Goal: Task Accomplishment & Management: Use online tool/utility

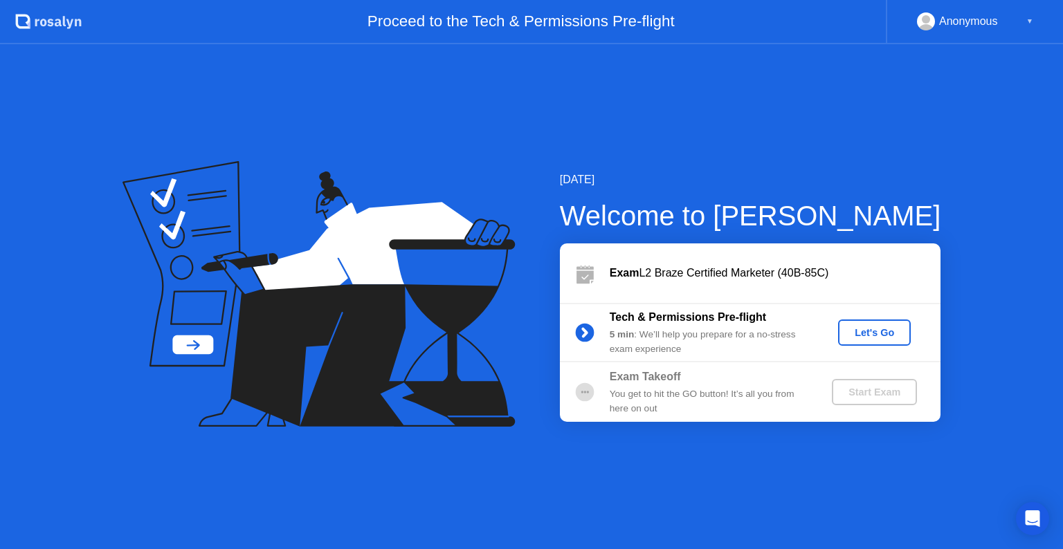
click at [863, 336] on div "Let's Go" at bounding box center [874, 332] width 62 height 11
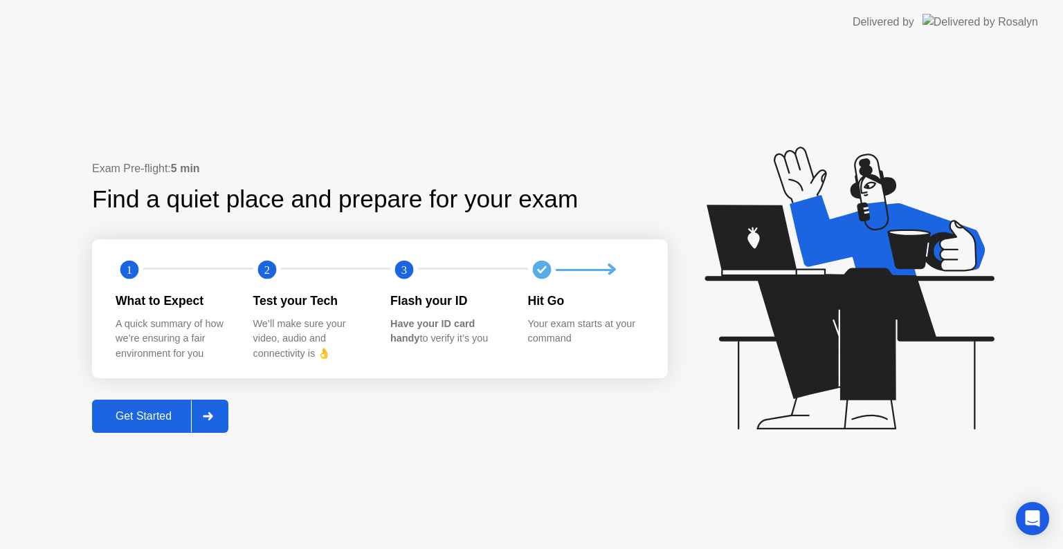
click at [169, 416] on div "Get Started" at bounding box center [143, 416] width 95 height 12
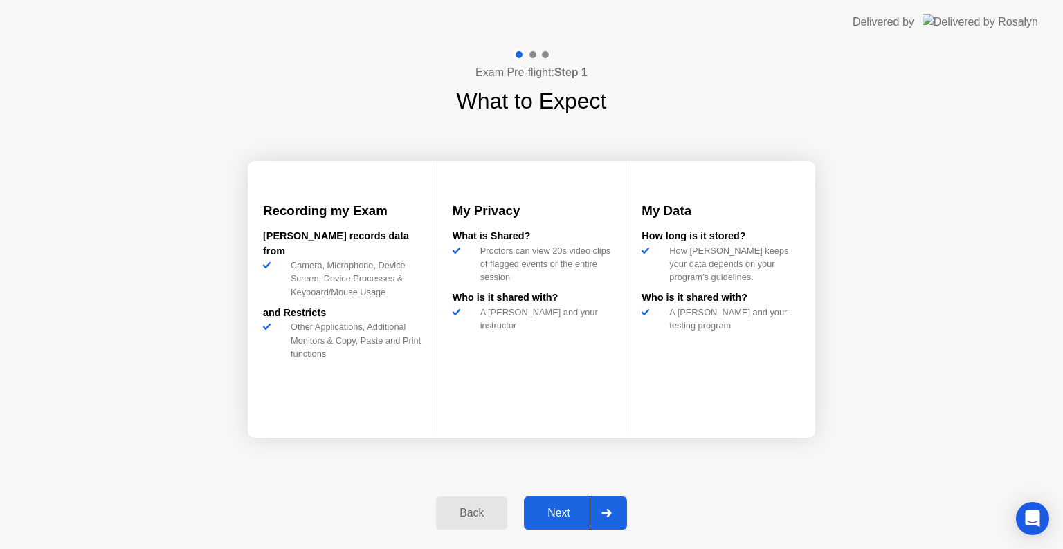
click at [574, 510] on div "Next" at bounding box center [559, 513] width 62 height 12
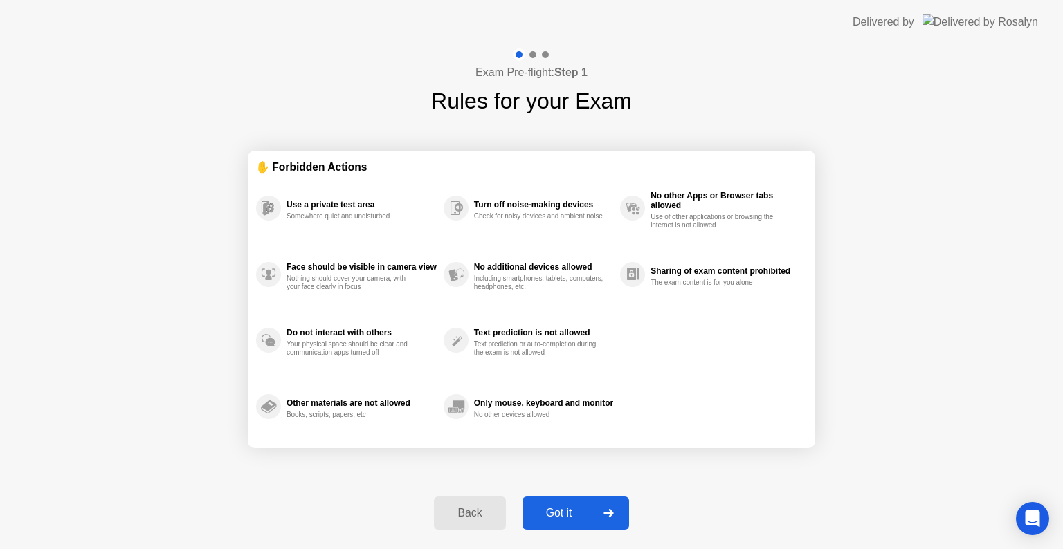
click at [574, 510] on div "Got it" at bounding box center [559, 513] width 65 height 12
select select "**********"
select select "*******"
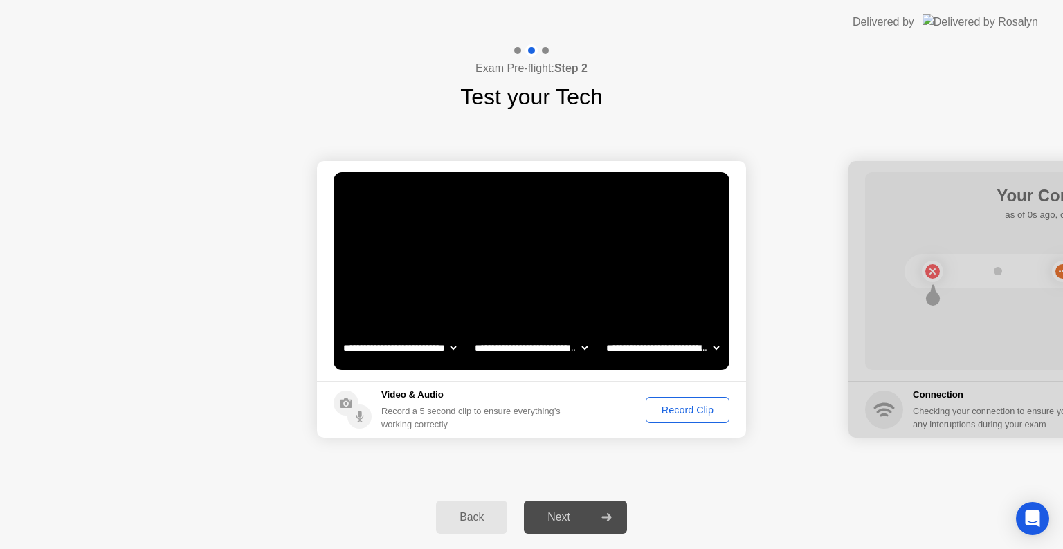
click at [654, 406] on div "Record Clip" at bounding box center [687, 410] width 74 height 11
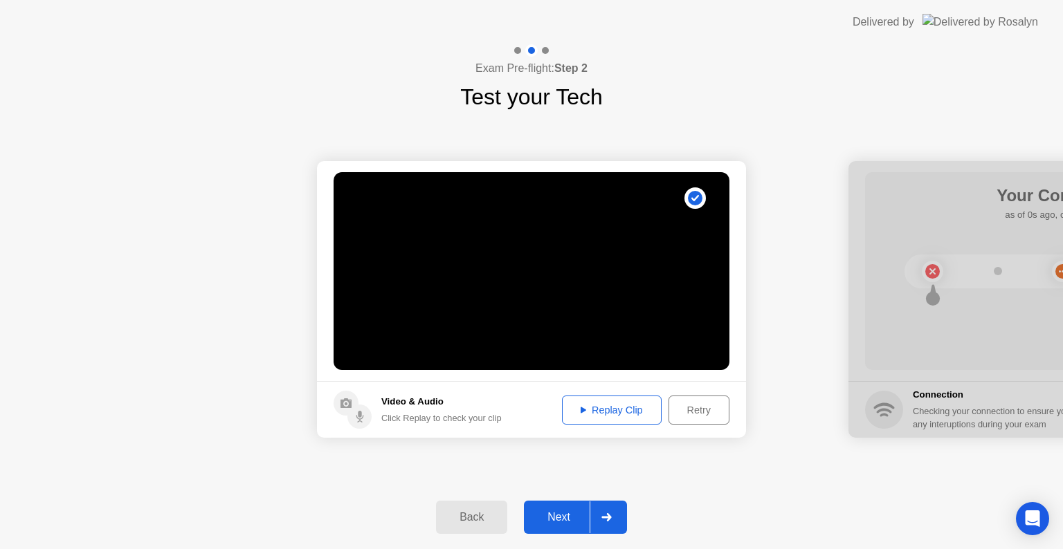
click at [650, 406] on div "Replay Clip" at bounding box center [612, 410] width 90 height 11
click at [567, 506] on button "Next" at bounding box center [575, 517] width 103 height 33
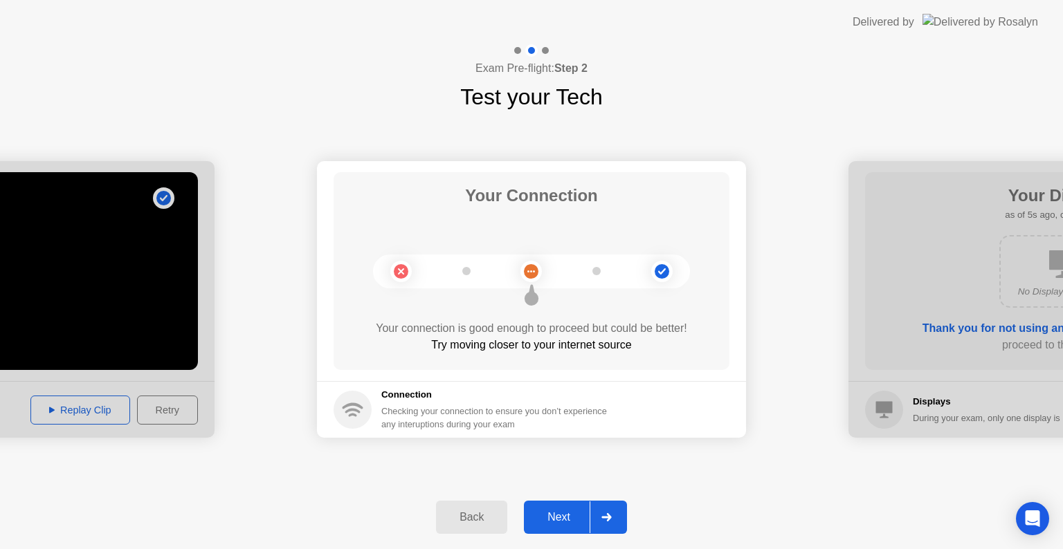
click at [562, 508] on button "Next" at bounding box center [575, 517] width 103 height 33
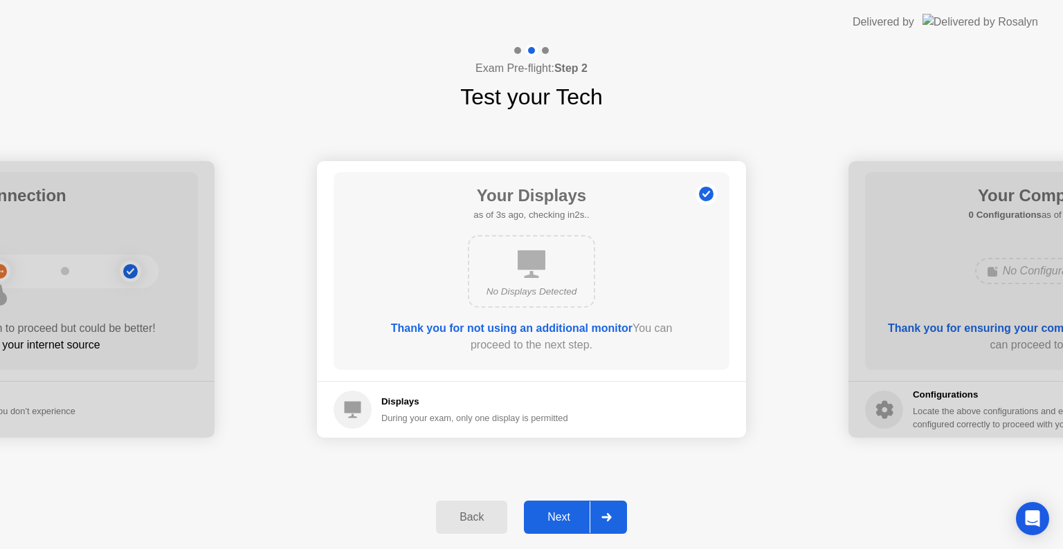
click at [562, 508] on button "Next" at bounding box center [575, 517] width 103 height 33
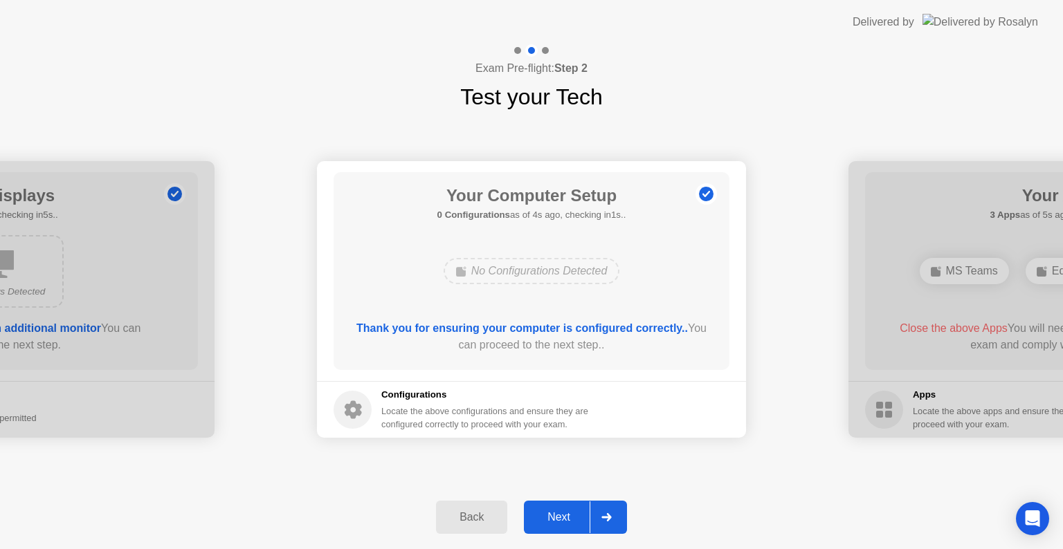
click at [562, 508] on button "Next" at bounding box center [575, 517] width 103 height 33
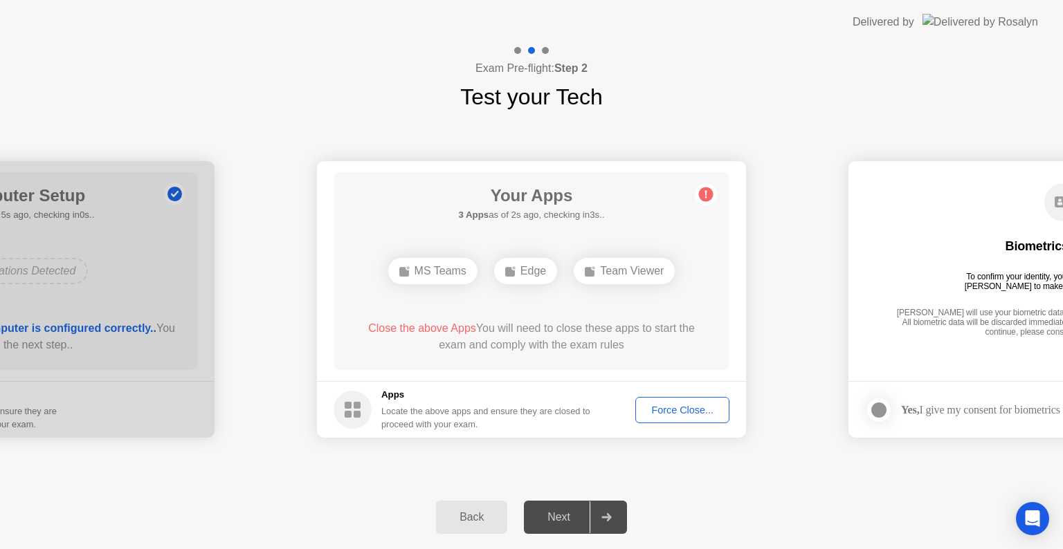
click at [657, 412] on div "Force Close..." at bounding box center [682, 410] width 84 height 11
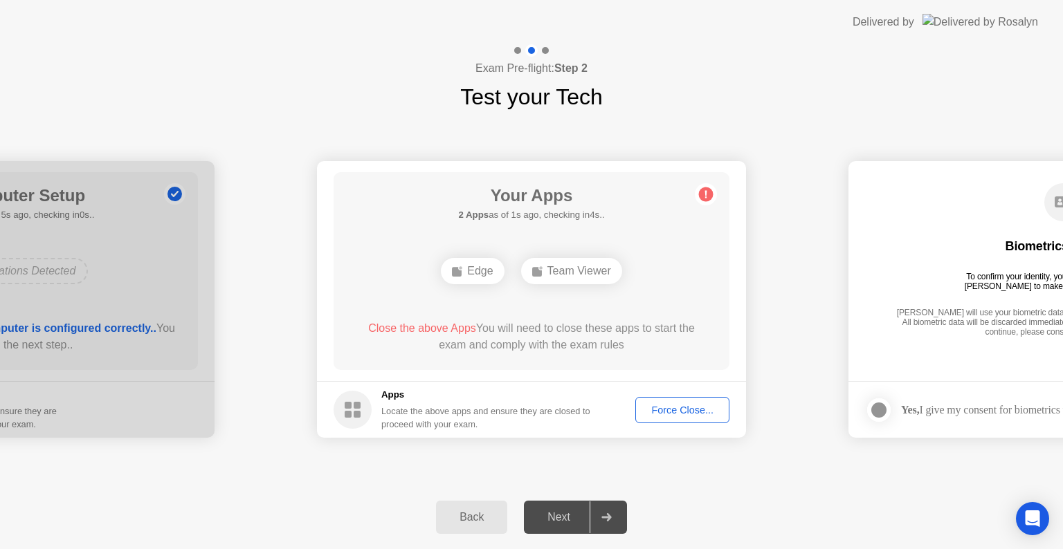
click at [969, 69] on div "Exam Pre-flight: Step 2 Test your Tech" at bounding box center [531, 78] width 1063 height 69
click at [670, 419] on button "Force Close..." at bounding box center [682, 410] width 94 height 26
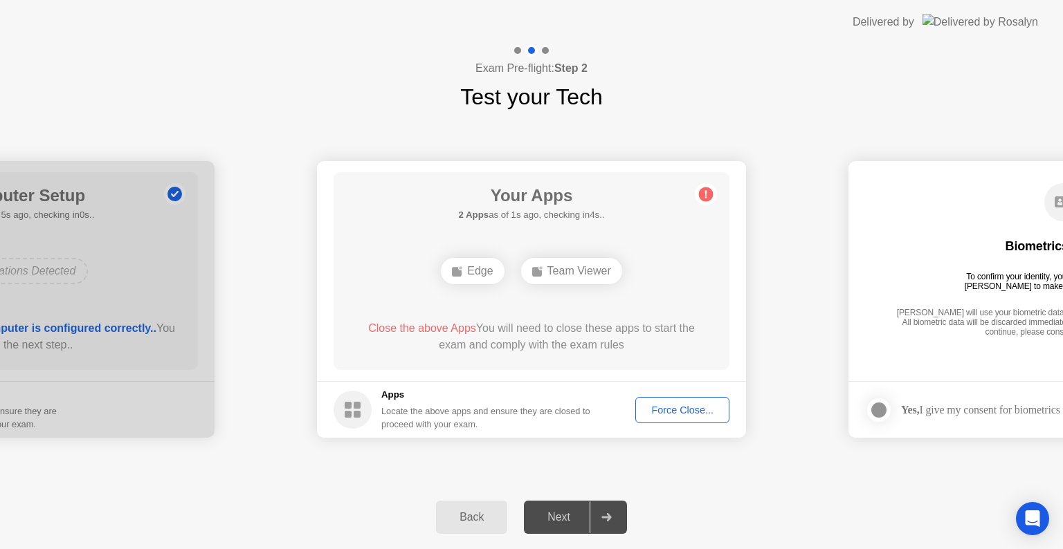
click at [673, 321] on div "Close the above Apps You will need to close these apps to start the exam and co…" at bounding box center [532, 336] width 356 height 33
click at [560, 523] on div "Next" at bounding box center [559, 517] width 62 height 12
click at [659, 414] on div "Force Close..." at bounding box center [682, 410] width 84 height 11
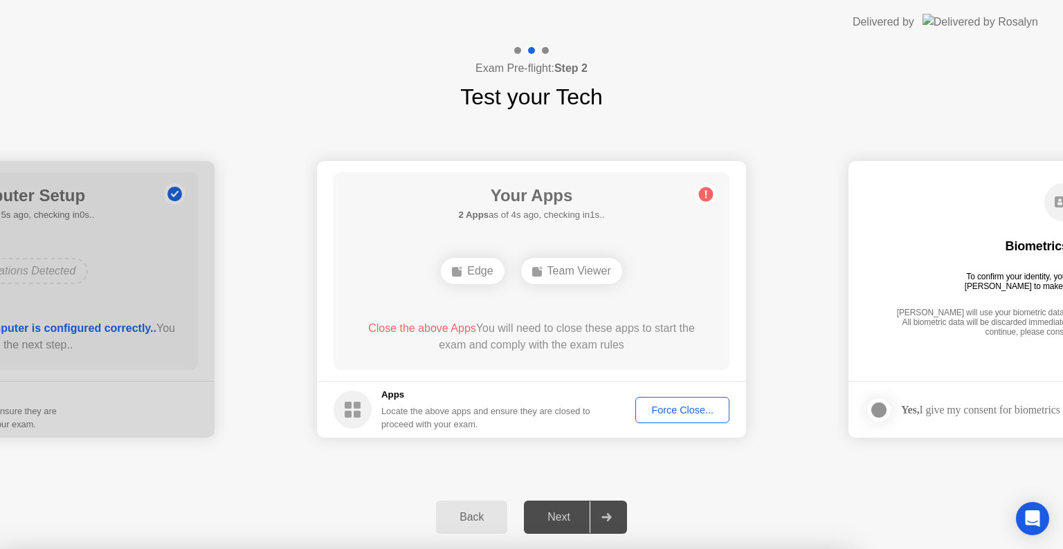
click at [660, 549] on div at bounding box center [531, 549] width 1063 height 0
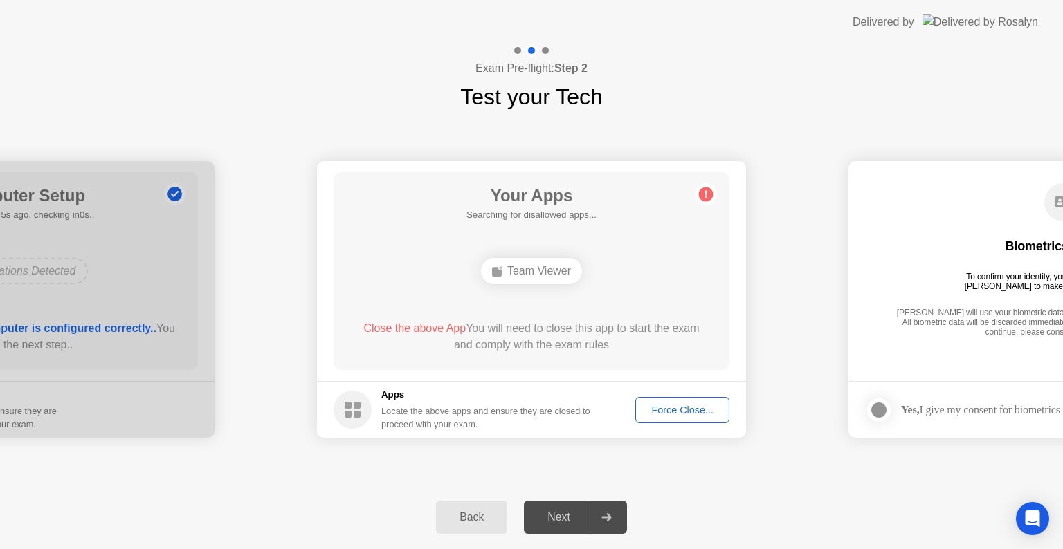
click at [429, 329] on span "Close the above App" at bounding box center [414, 328] width 102 height 12
click at [558, 258] on div "Team Viewer" at bounding box center [531, 271] width 101 height 26
click at [659, 405] on div "Force Close..." at bounding box center [682, 410] width 84 height 11
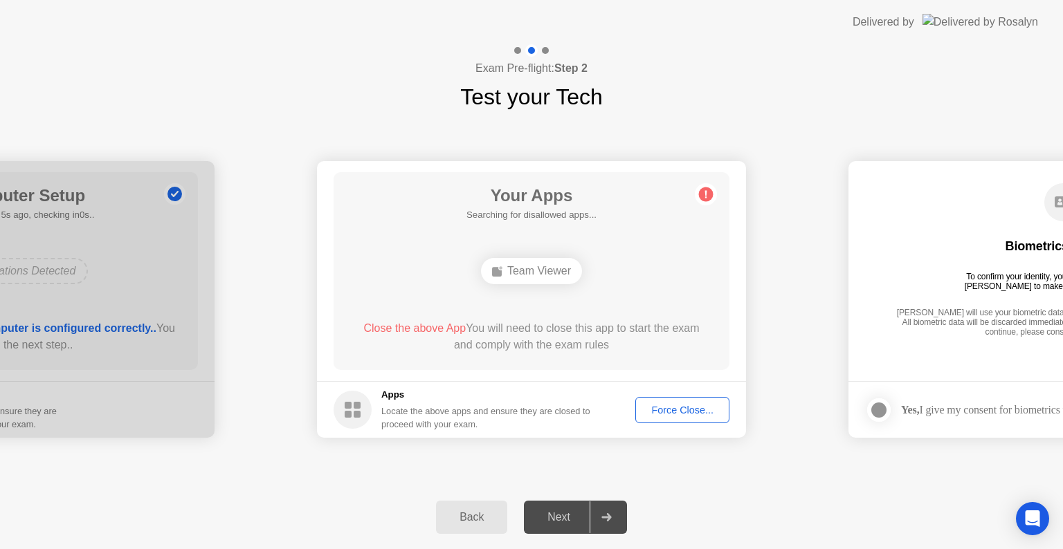
click at [718, 516] on div "Back Next" at bounding box center [531, 518] width 1063 height 64
click at [350, 410] on circle at bounding box center [352, 410] width 38 height 38
click at [447, 412] on div "Locate the above apps and ensure they are closed to proceed with your exam." at bounding box center [486, 418] width 210 height 26
click at [544, 259] on div "Team Viewer" at bounding box center [531, 271] width 101 height 26
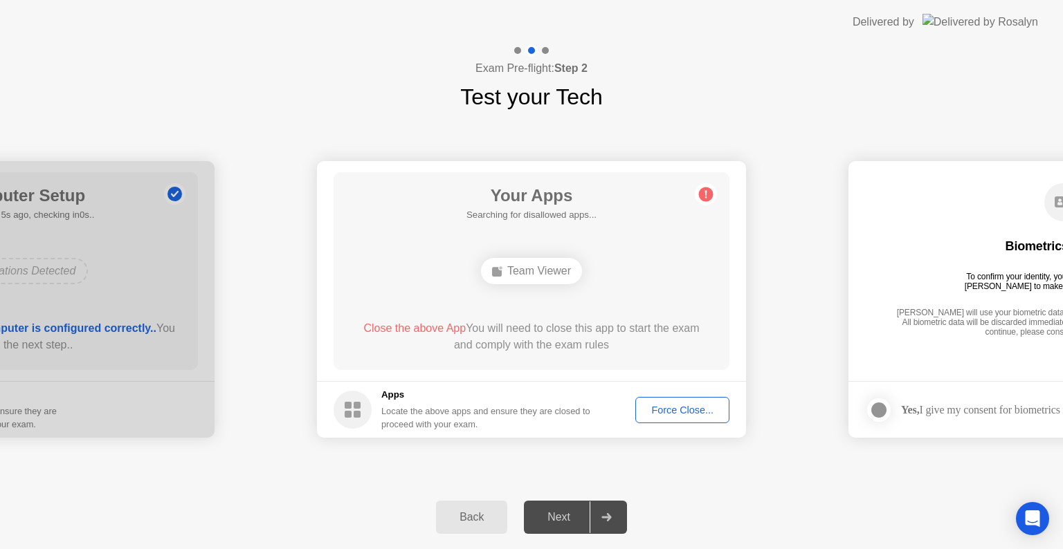
click at [540, 273] on div "Team Viewer" at bounding box center [531, 271] width 101 height 26
click at [706, 195] on circle at bounding box center [706, 194] width 15 height 15
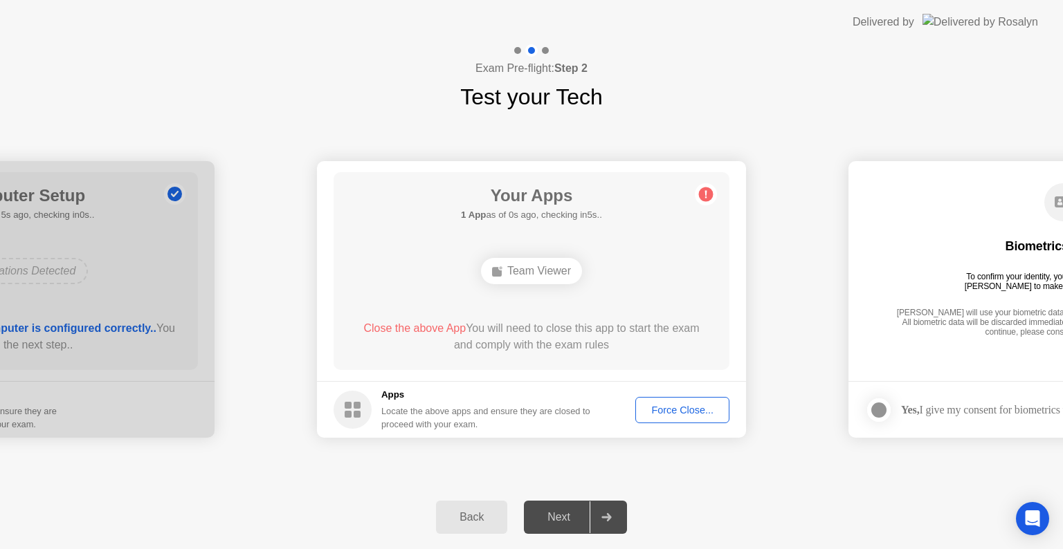
click at [706, 195] on circle at bounding box center [706, 194] width 15 height 15
click at [440, 324] on span "Close the above App" at bounding box center [414, 328] width 102 height 12
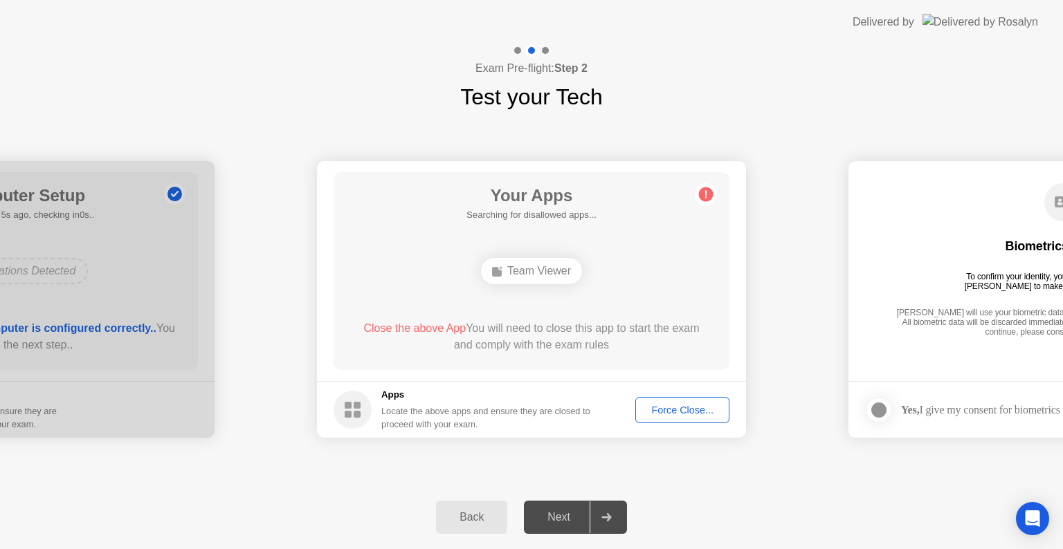
click at [634, 277] on div "Team Viewer" at bounding box center [531, 271] width 317 height 37
click at [535, 277] on div "Team Viewer" at bounding box center [531, 271] width 101 height 26
click at [707, 193] on circle at bounding box center [706, 194] width 15 height 15
click at [863, 92] on div "Exam Pre-flight: Step 2 Test your Tech" at bounding box center [531, 78] width 1063 height 69
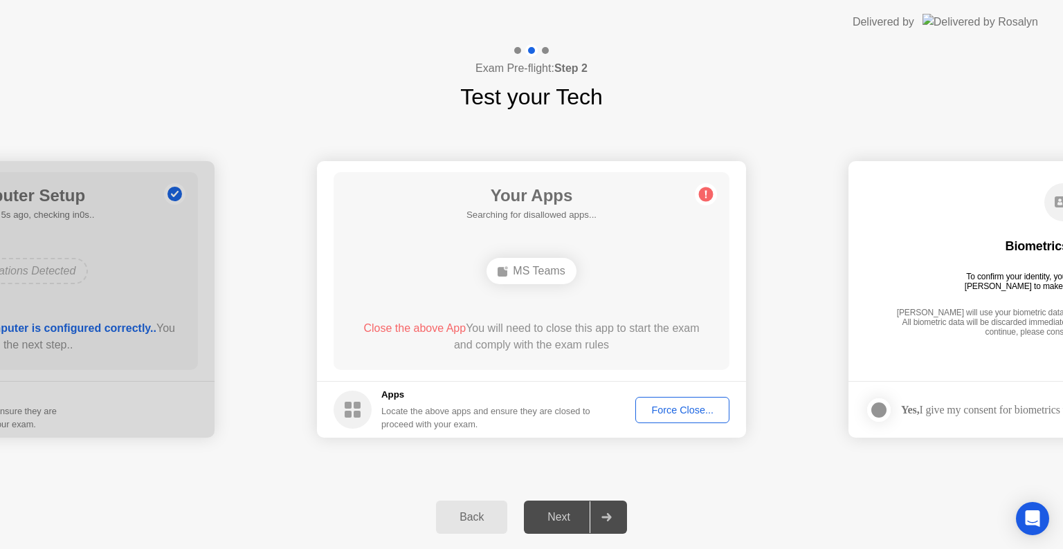
click at [688, 410] on div "Force Close..." at bounding box center [682, 410] width 84 height 11
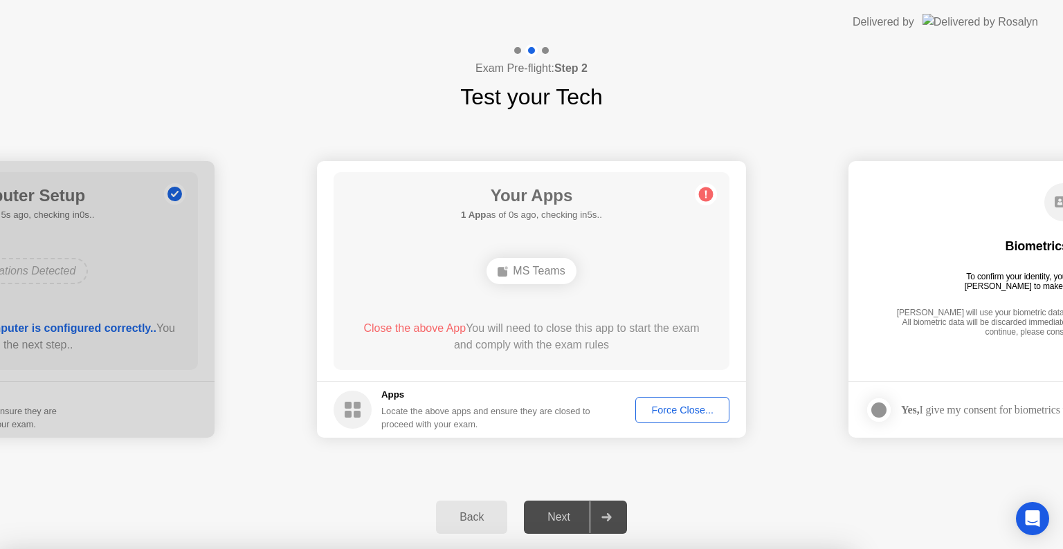
click at [684, 549] on div at bounding box center [531, 549] width 1063 height 0
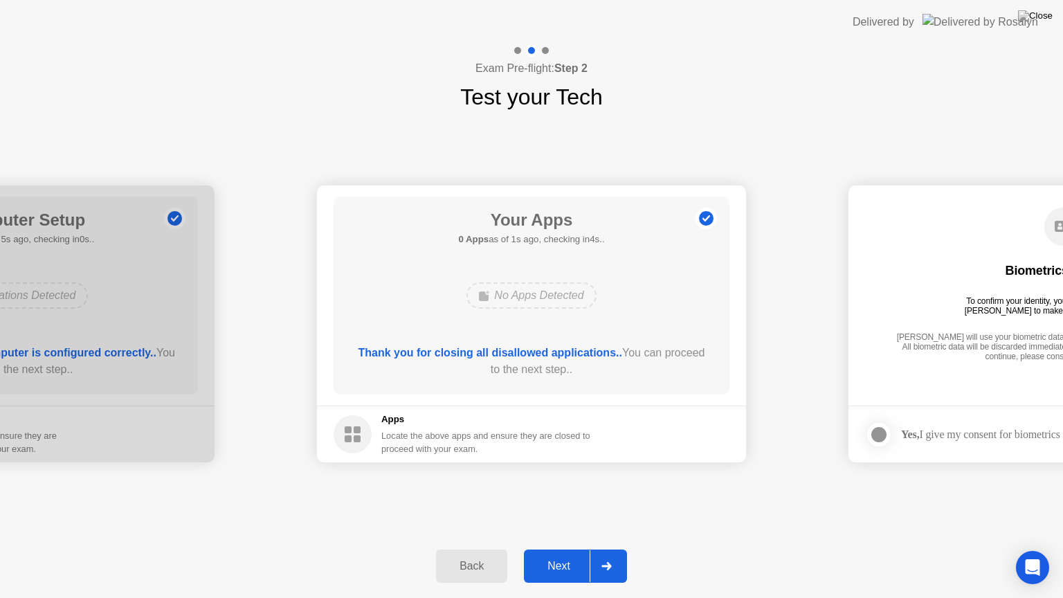
click at [578, 549] on div "Next" at bounding box center [559, 566] width 62 height 12
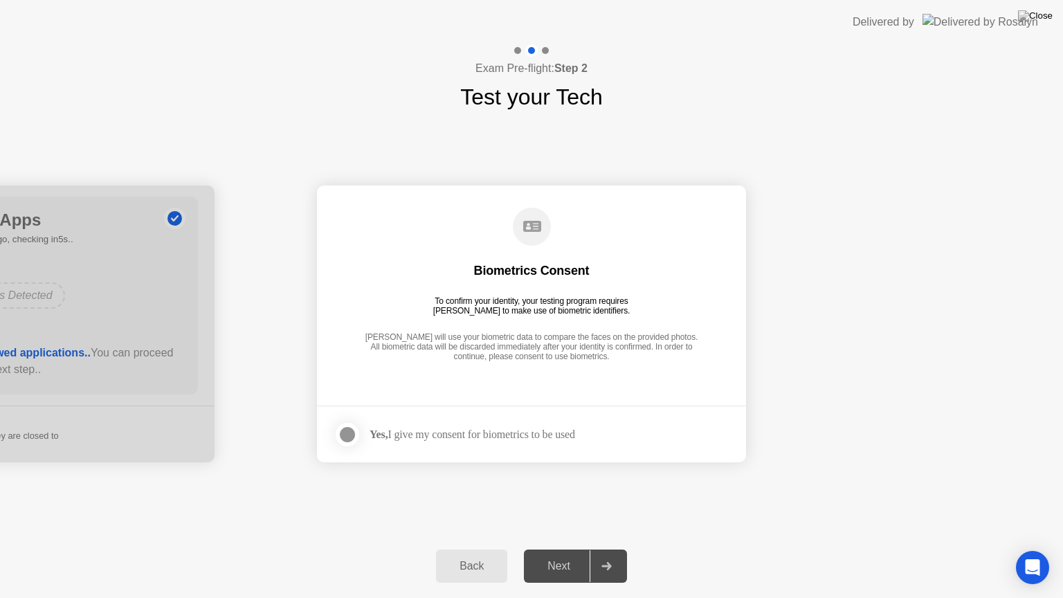
click at [578, 549] on div "Next" at bounding box center [559, 566] width 62 height 12
click at [500, 425] on div "Yes, I give my consent for biometrics to be used" at bounding box center [453, 435] width 241 height 28
click at [503, 429] on div "Yes, I give my consent for biometrics to be used" at bounding box center [471, 434] width 205 height 13
click at [345, 434] on div at bounding box center [347, 434] width 17 height 17
click at [576, 549] on div "Next" at bounding box center [559, 566] width 62 height 12
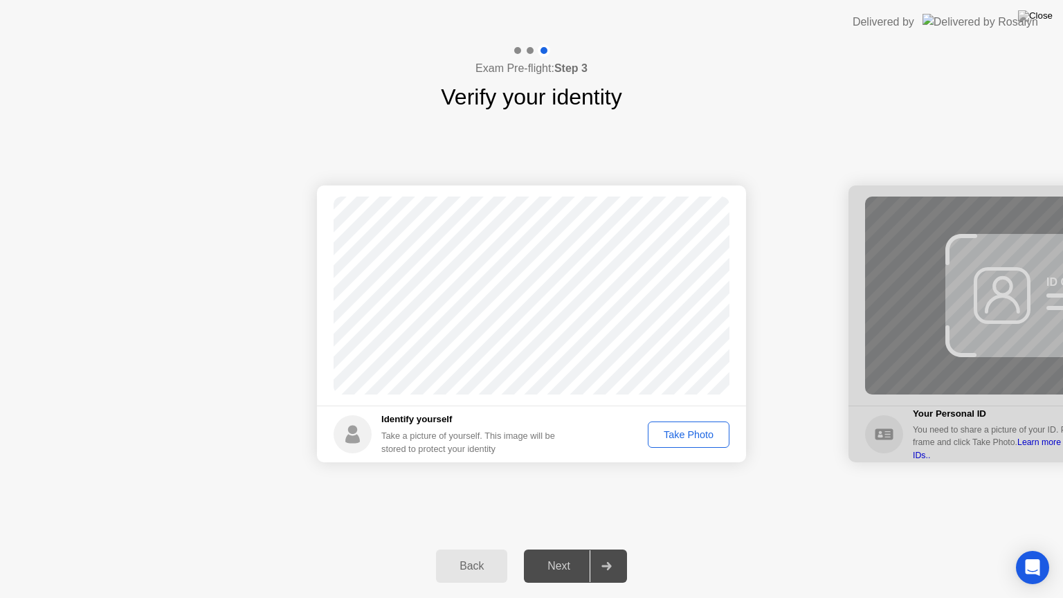
click at [678, 429] on div "Take Photo" at bounding box center [688, 434] width 72 height 11
click at [548, 549] on div "Next" at bounding box center [559, 566] width 62 height 12
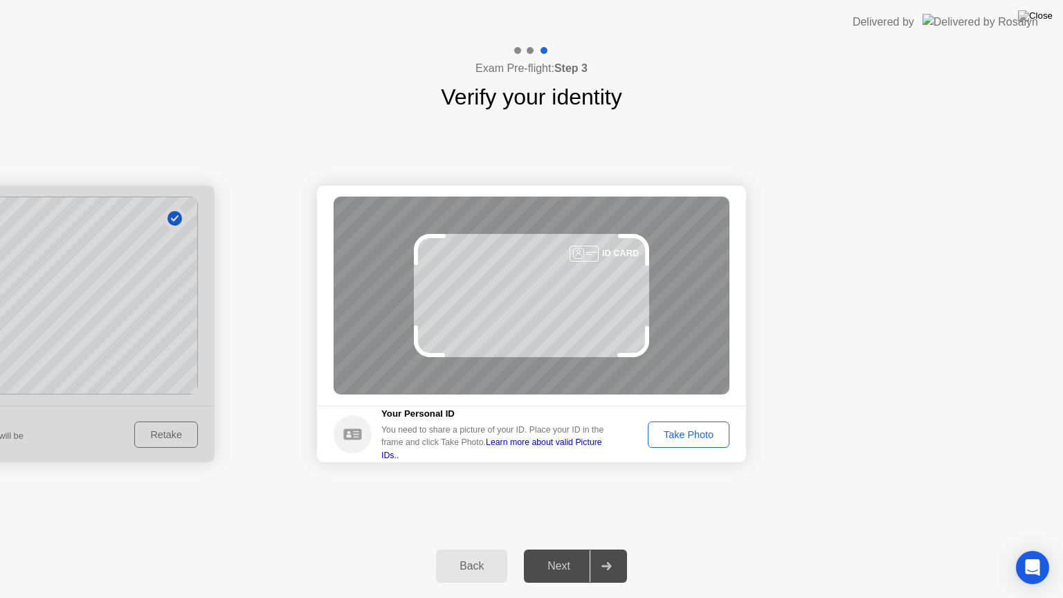
click at [711, 440] on div "Take Photo" at bounding box center [688, 434] width 72 height 11
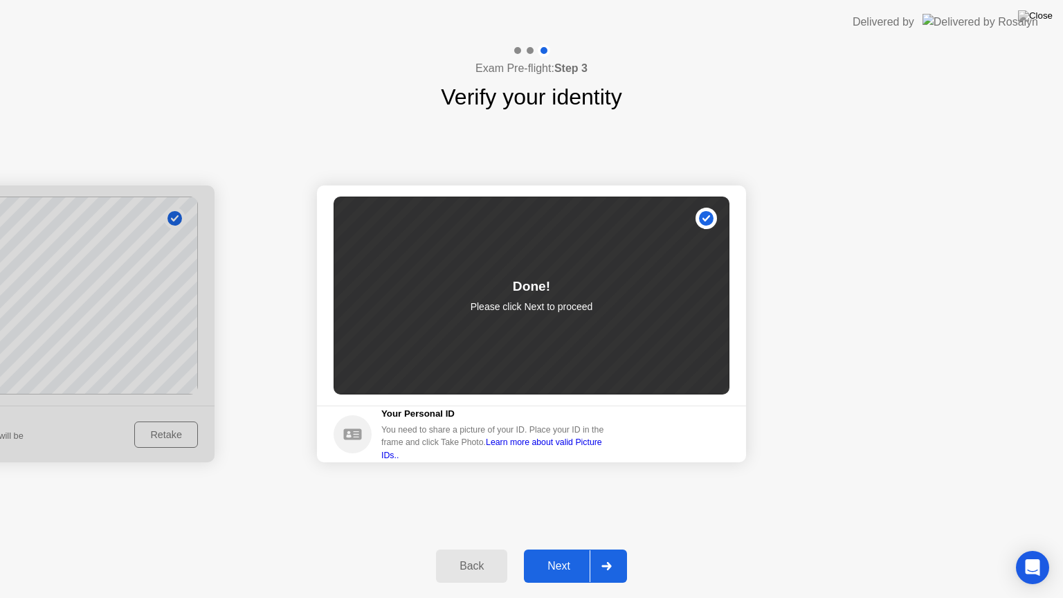
click at [567, 549] on div "Next" at bounding box center [559, 566] width 62 height 12
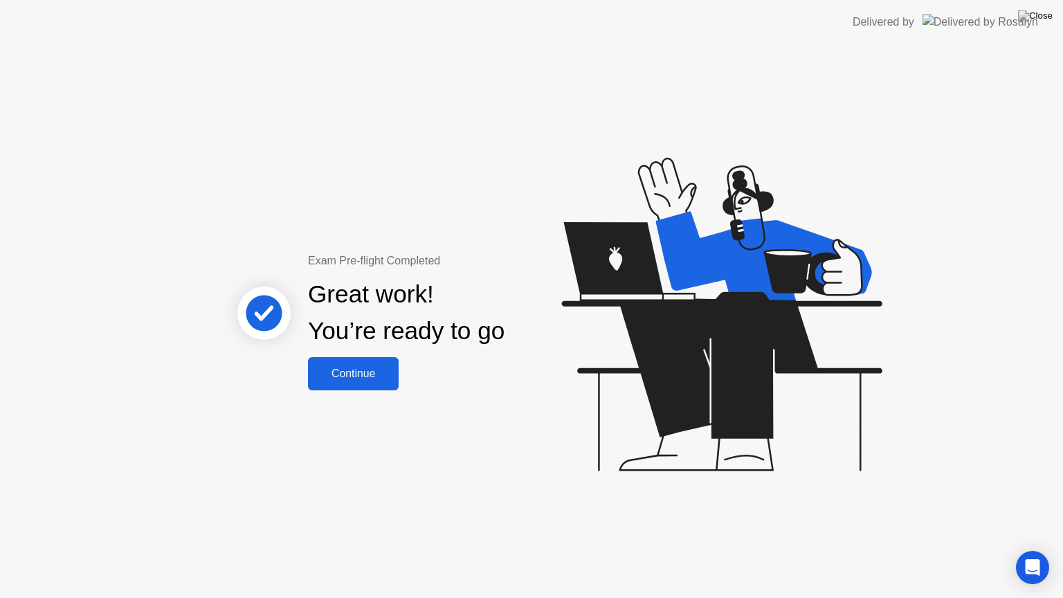
click at [370, 370] on div "Continue" at bounding box center [353, 373] width 82 height 12
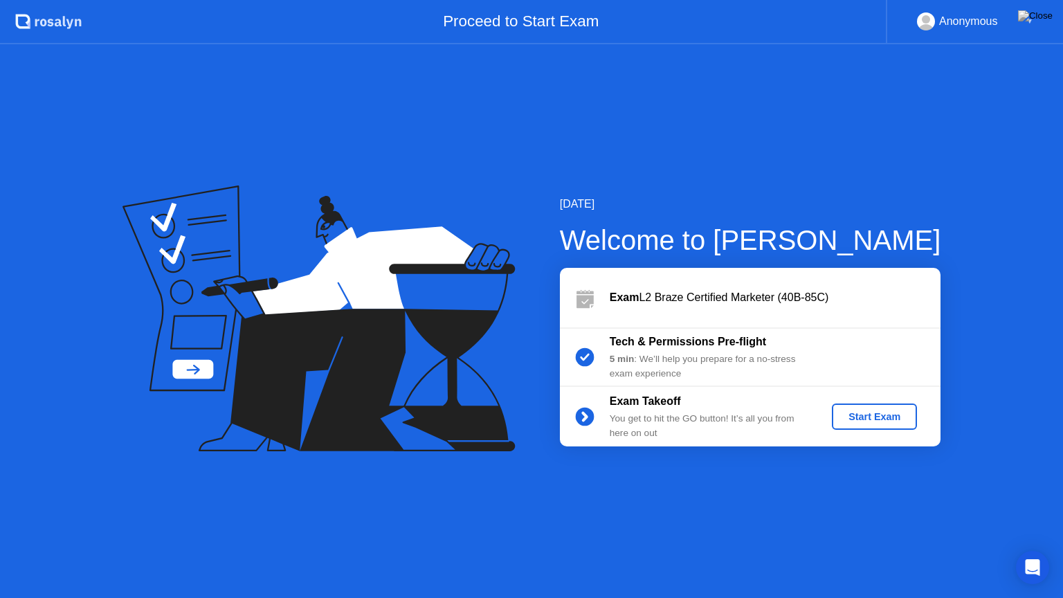
click at [869, 416] on div "Start Exam" at bounding box center [874, 416] width 74 height 11
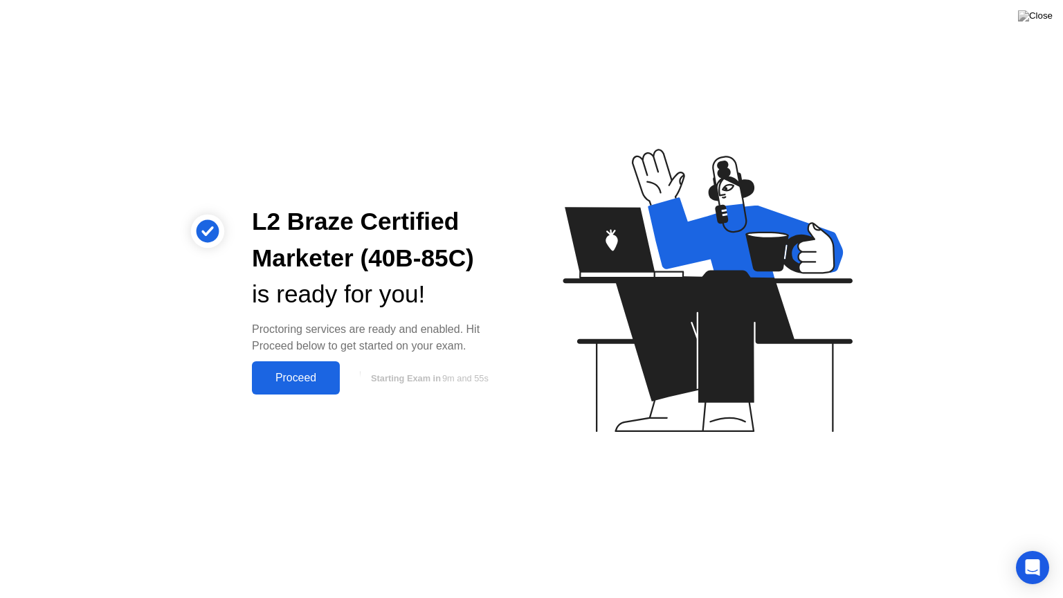
click at [292, 381] on div "Proceed" at bounding box center [296, 378] width 80 height 12
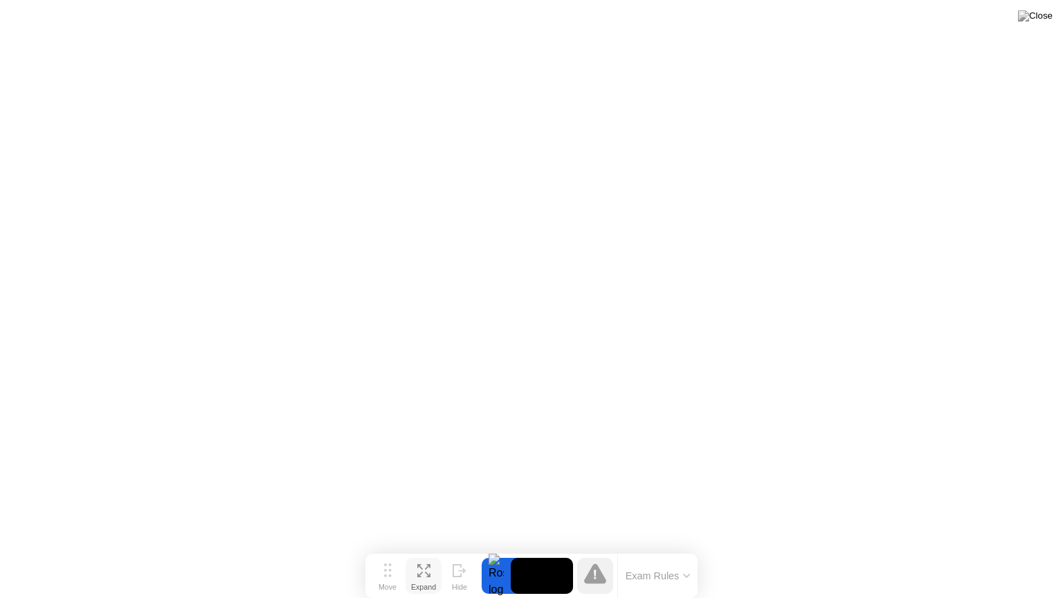
click at [421, 549] on icon at bounding box center [420, 567] width 6 height 6
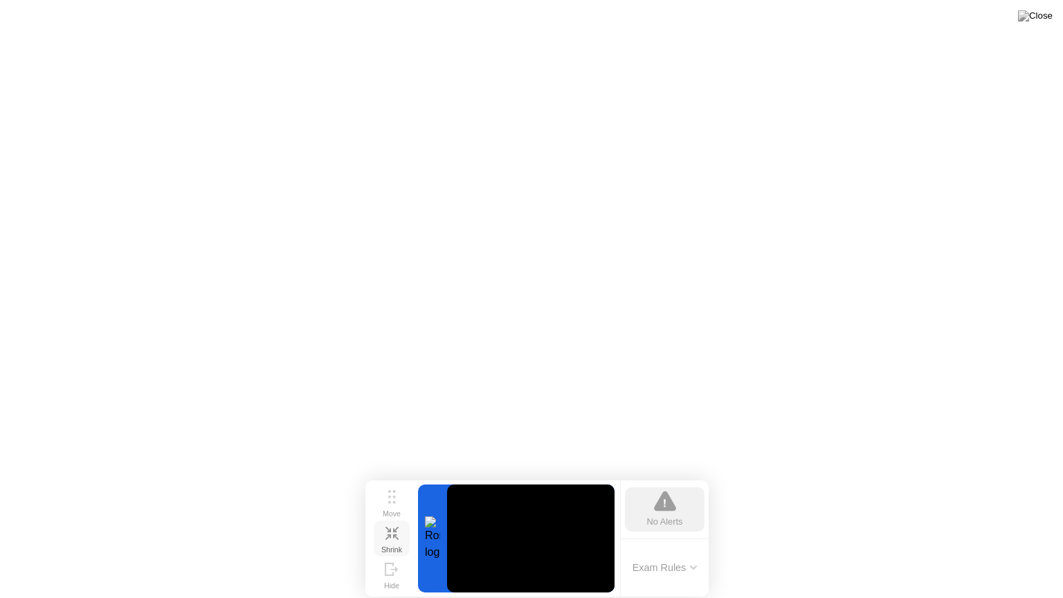
click at [392, 535] on icon at bounding box center [391, 533] width 13 height 13
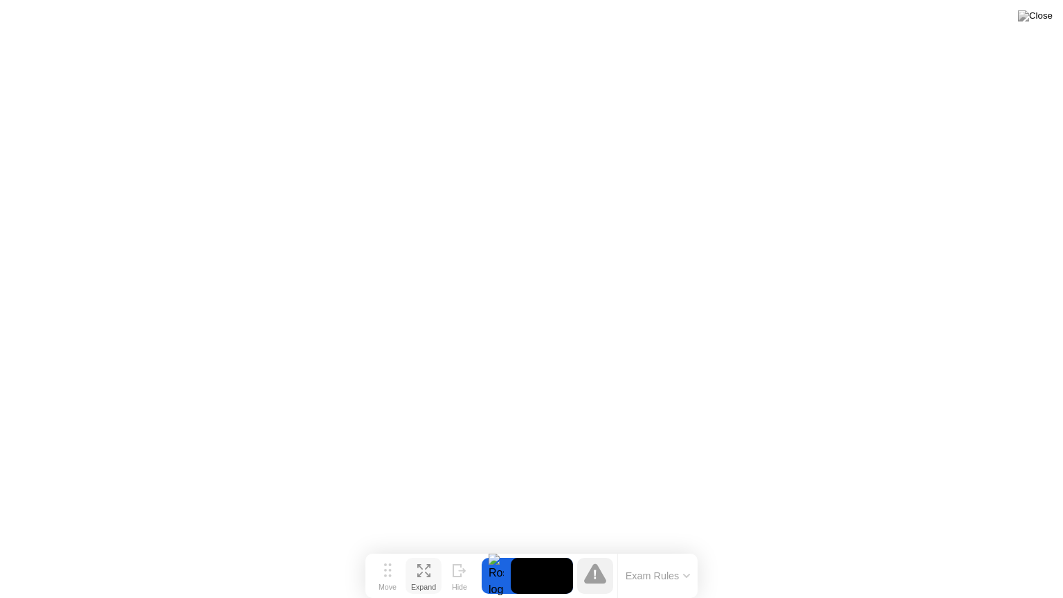
click at [596, 549] on icon at bounding box center [595, 573] width 22 height 20
click at [595, 549] on icon at bounding box center [595, 574] width 2 height 9
click at [497, 549] on div at bounding box center [496, 576] width 29 height 36
click at [675, 549] on button "Exam Rules" at bounding box center [657, 575] width 73 height 12
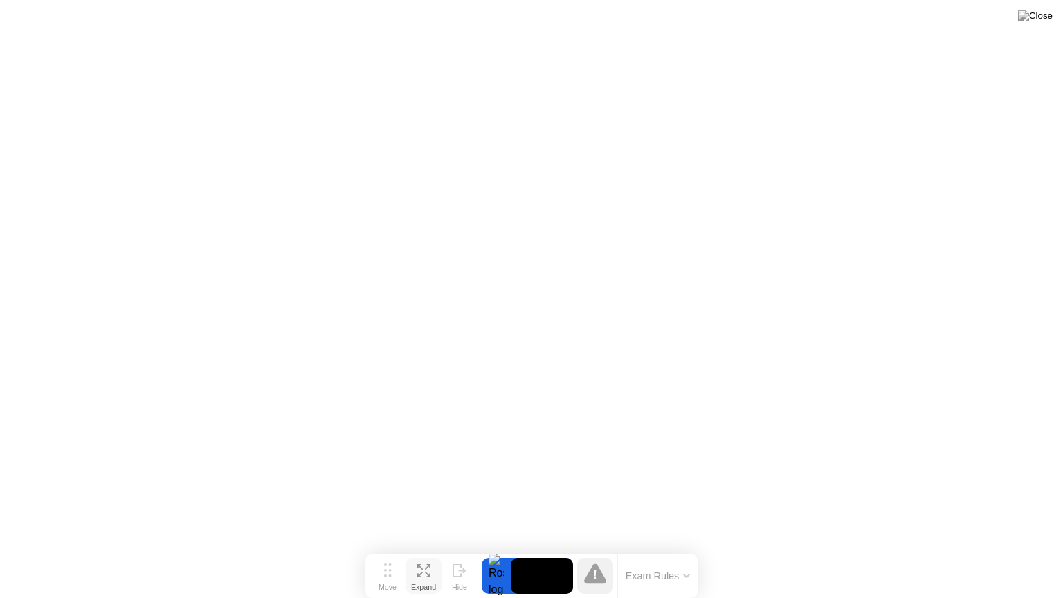
click at [685, 549] on button "Exam Rules" at bounding box center [657, 575] width 73 height 12
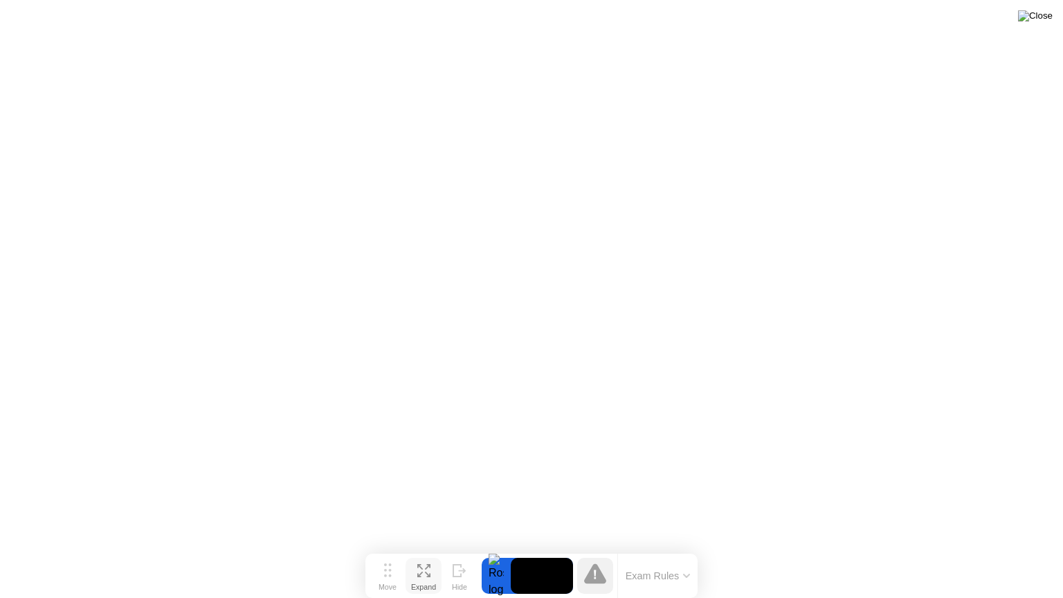
click at [1041, 12] on img at bounding box center [1035, 15] width 35 height 11
click at [494, 549] on div at bounding box center [496, 576] width 29 height 36
click at [540, 549] on video at bounding box center [542, 576] width 62 height 36
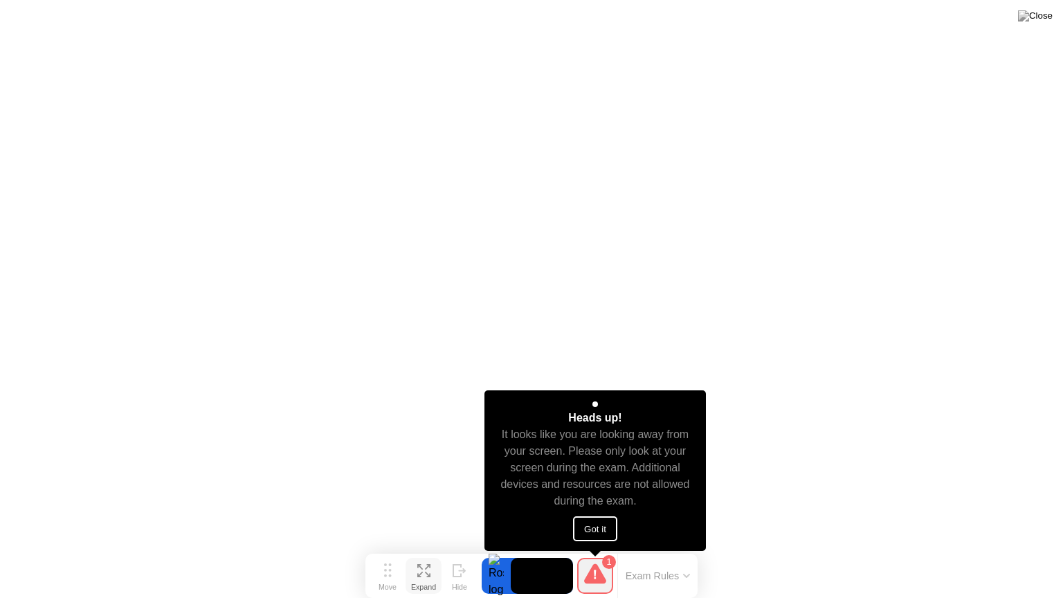
click at [589, 518] on button "Got it" at bounding box center [595, 528] width 44 height 25
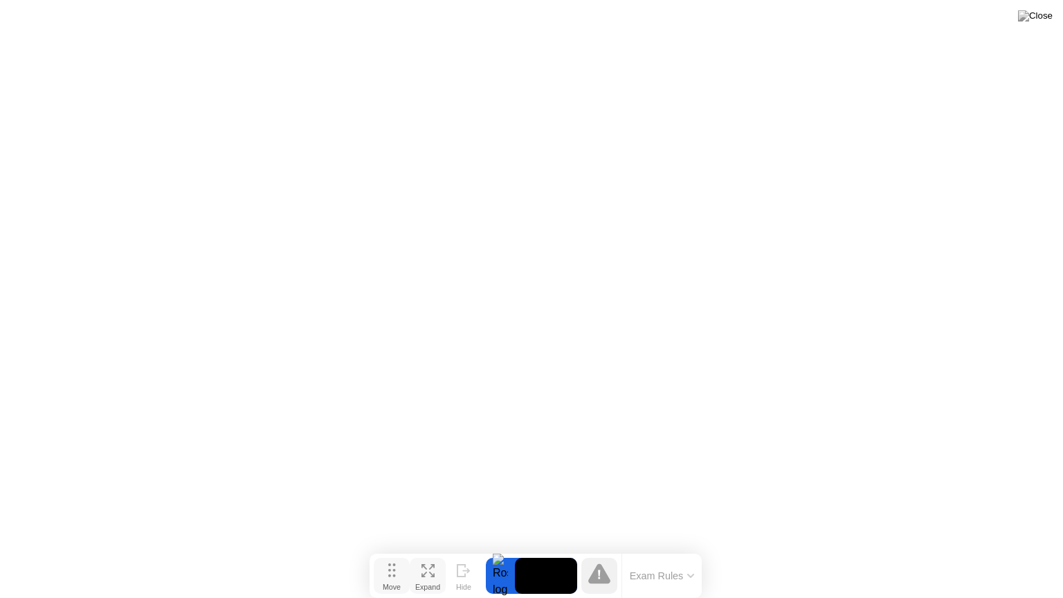
click at [388, 549] on button "Move" at bounding box center [392, 576] width 36 height 36
click at [1038, 19] on img at bounding box center [1035, 15] width 35 height 11
click at [1047, 25] on button at bounding box center [1035, 16] width 42 height 18
